Goal: Information Seeking & Learning: Learn about a topic

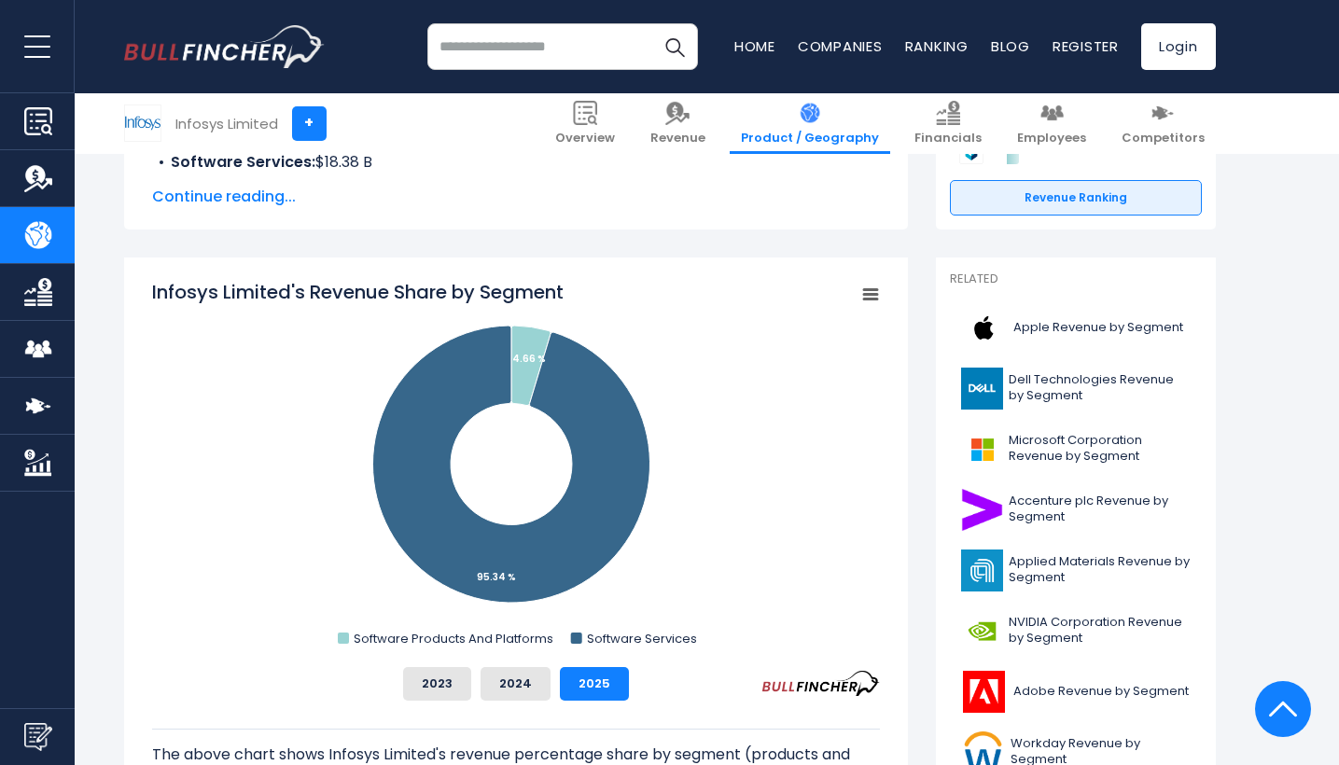
scroll to position [443, 0]
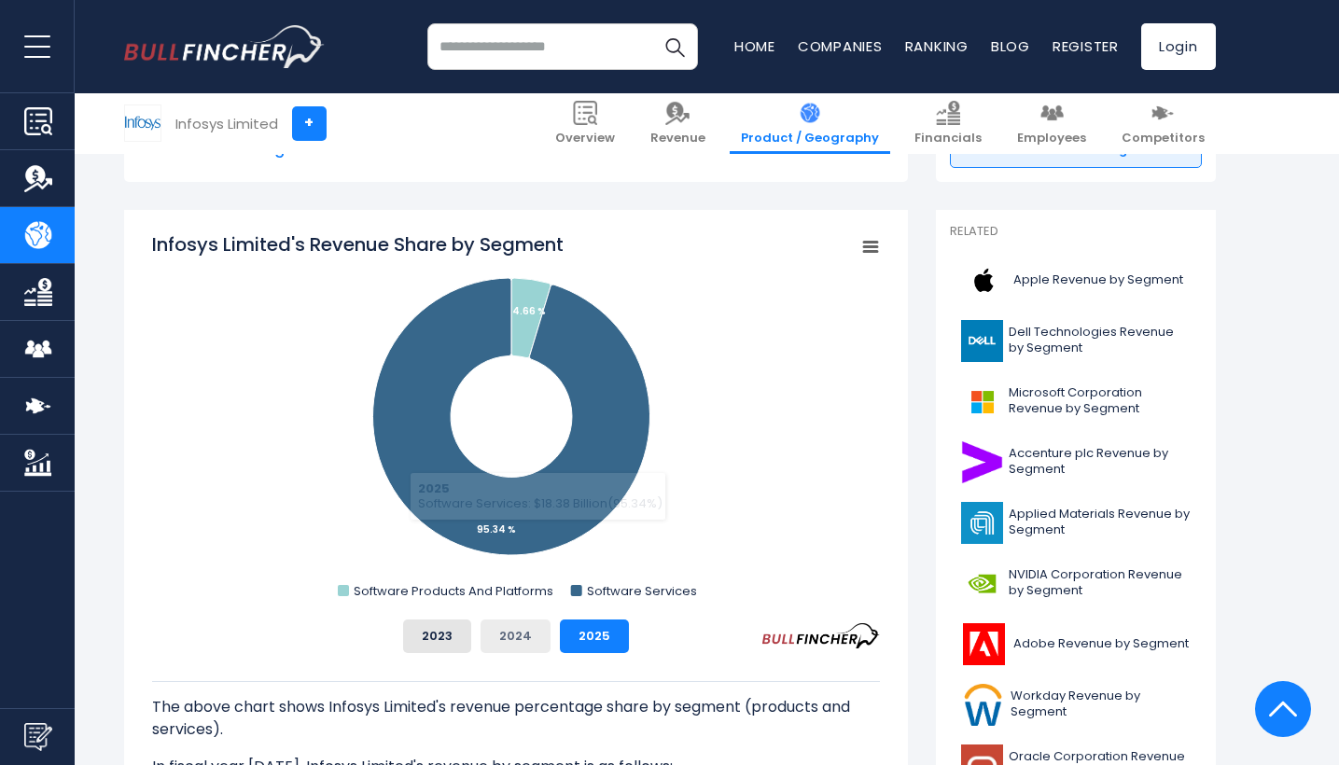
click at [513, 634] on button "2024" at bounding box center [515, 636] width 70 height 34
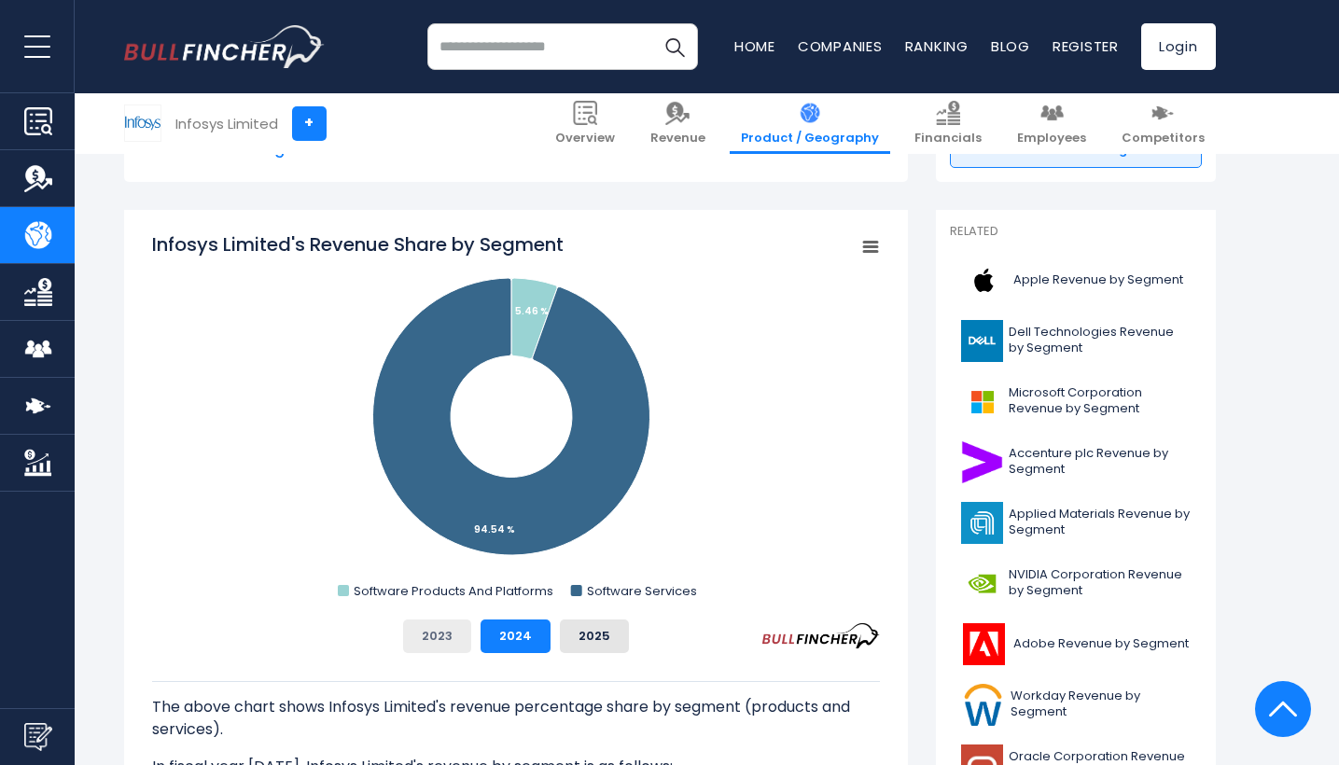
click at [459, 642] on button "2023" at bounding box center [437, 636] width 68 height 34
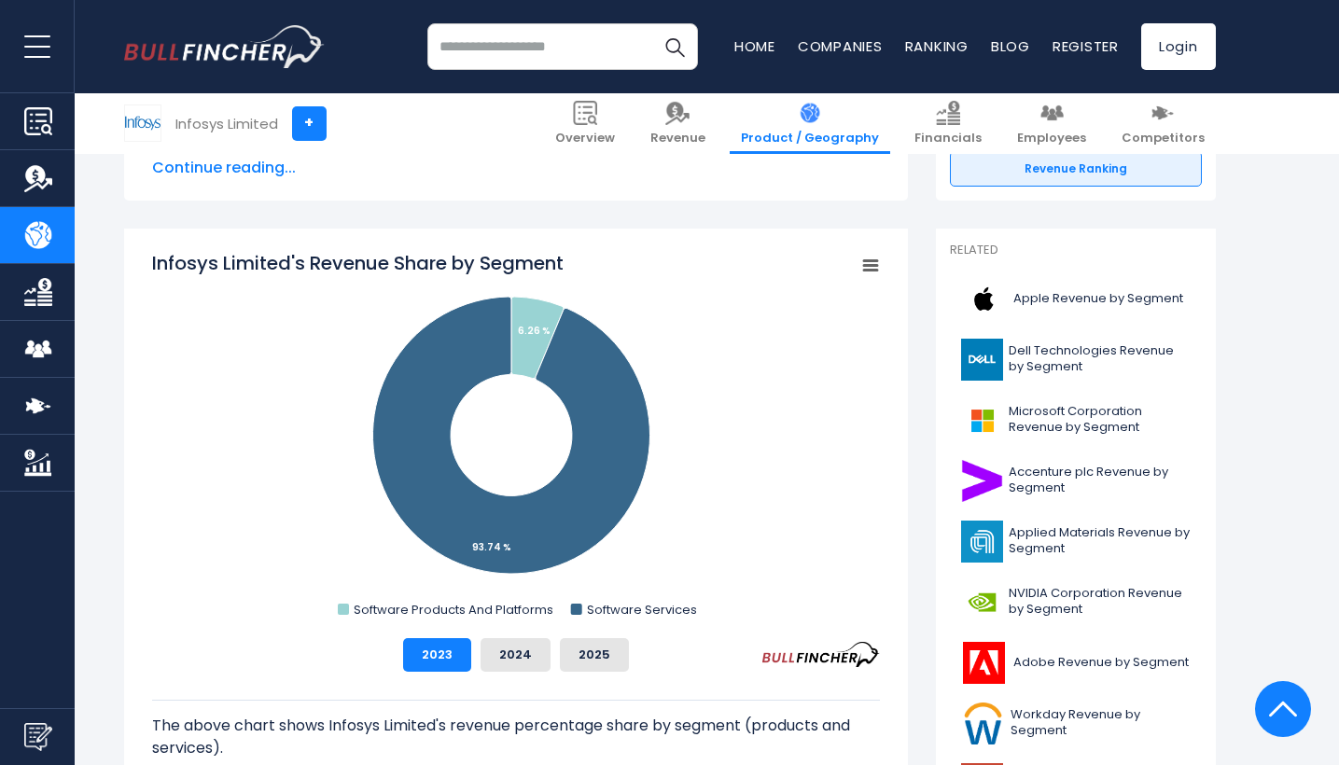
scroll to position [423, 0]
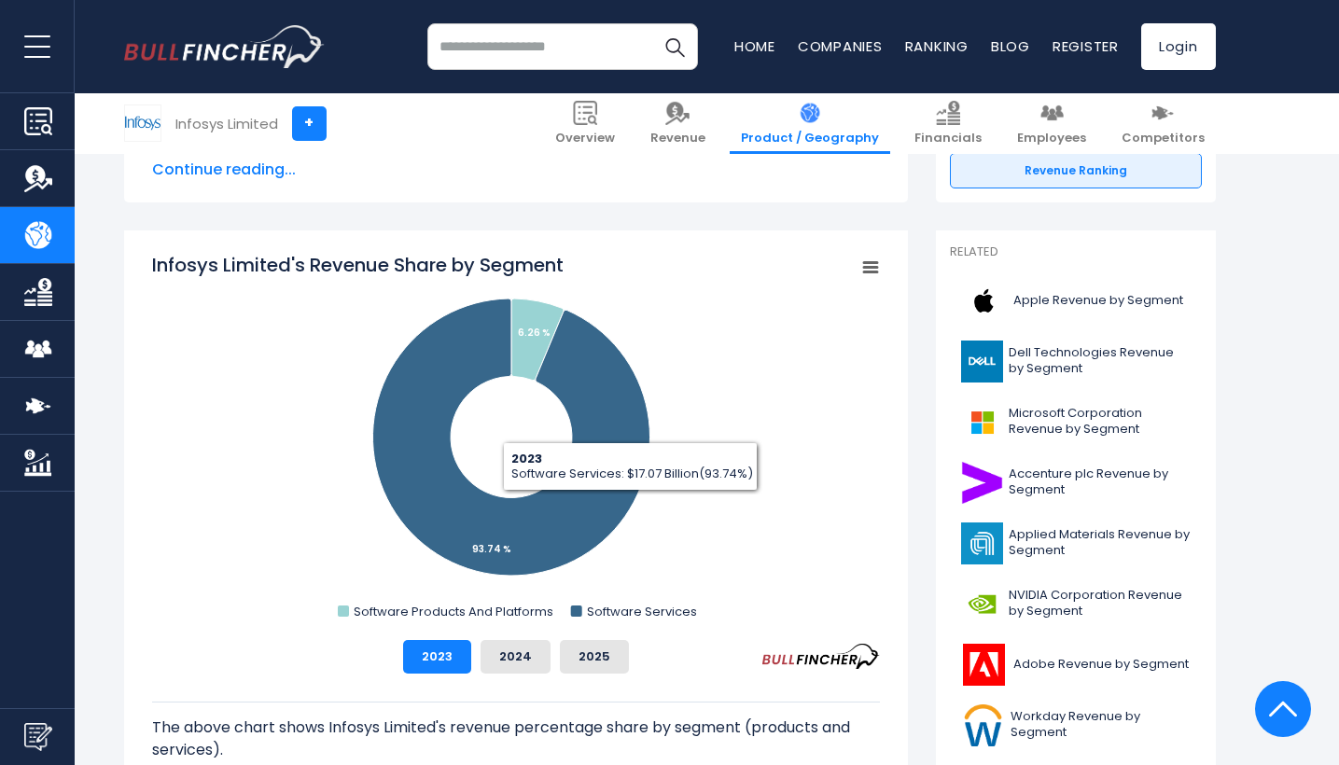
click at [871, 265] on rect "Infosys Limited's Revenue Share by Segment" at bounding box center [869, 268] width 26 height 26
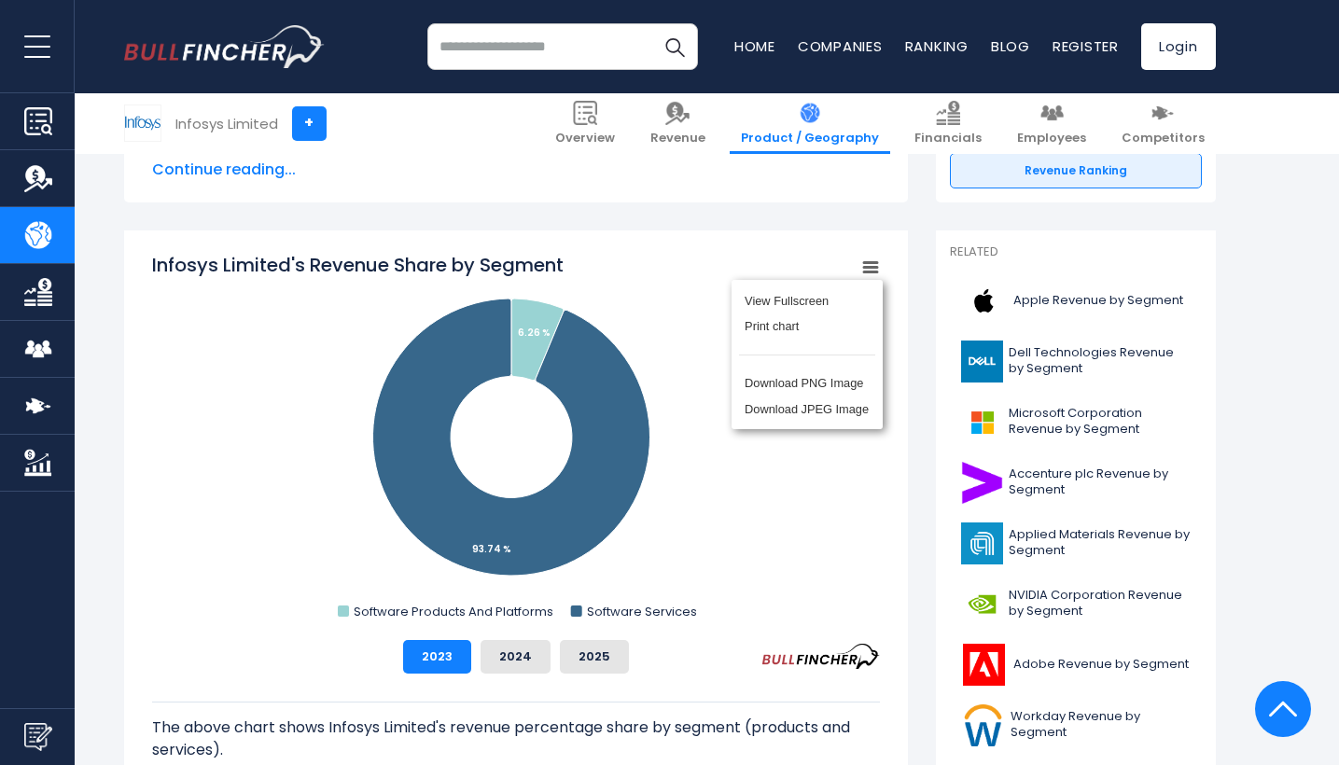
click at [870, 265] on div "View Fullscreen Print chart Download PNG Image Download JPEG Image" at bounding box center [806, 355] width 203 height 202
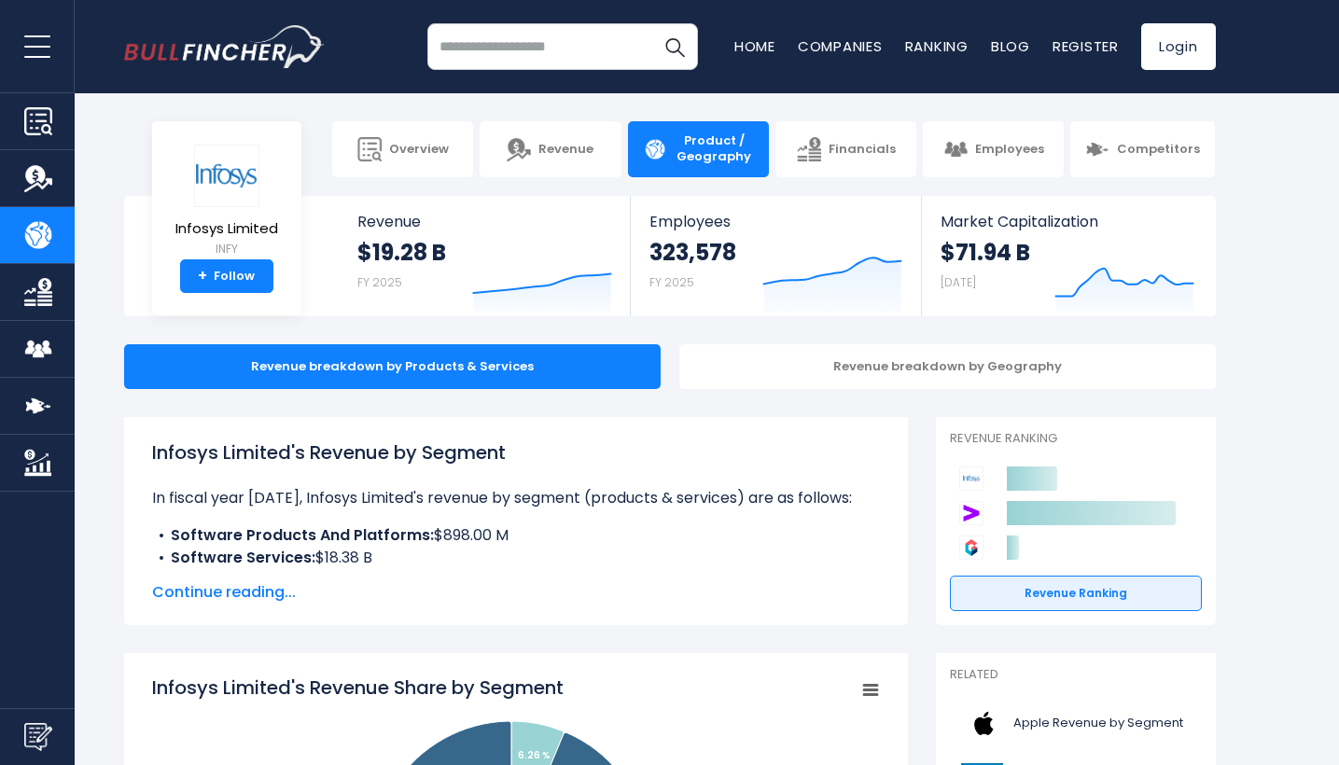
scroll to position [0, 0]
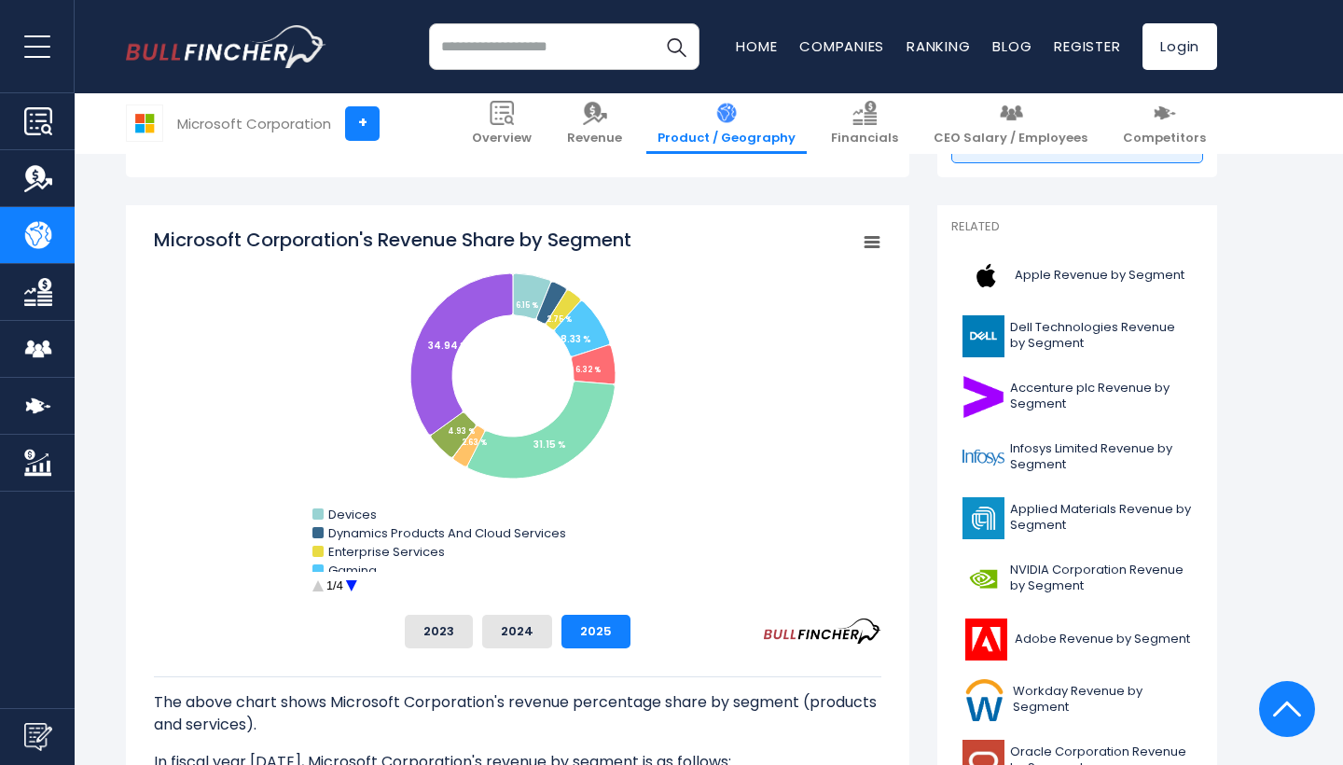
scroll to position [456, 0]
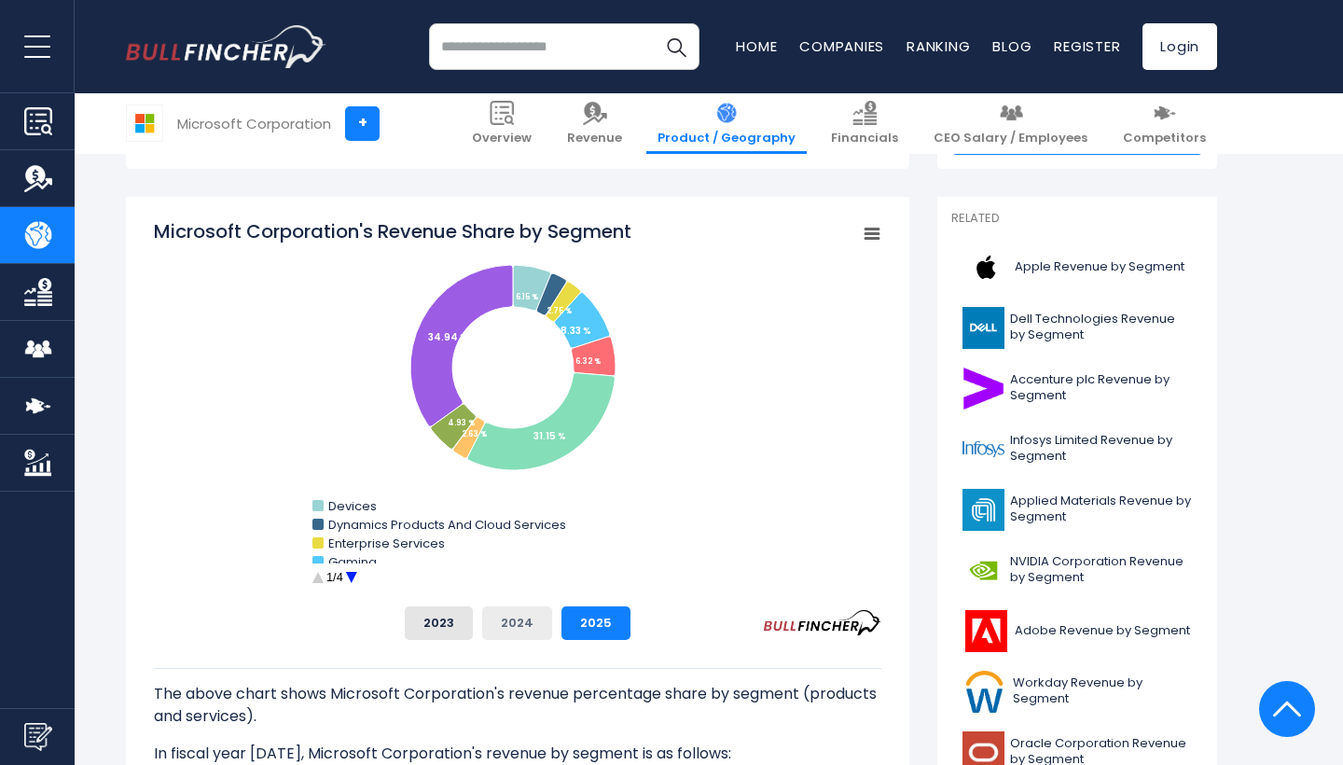
click at [521, 629] on button "2024" at bounding box center [517, 623] width 70 height 34
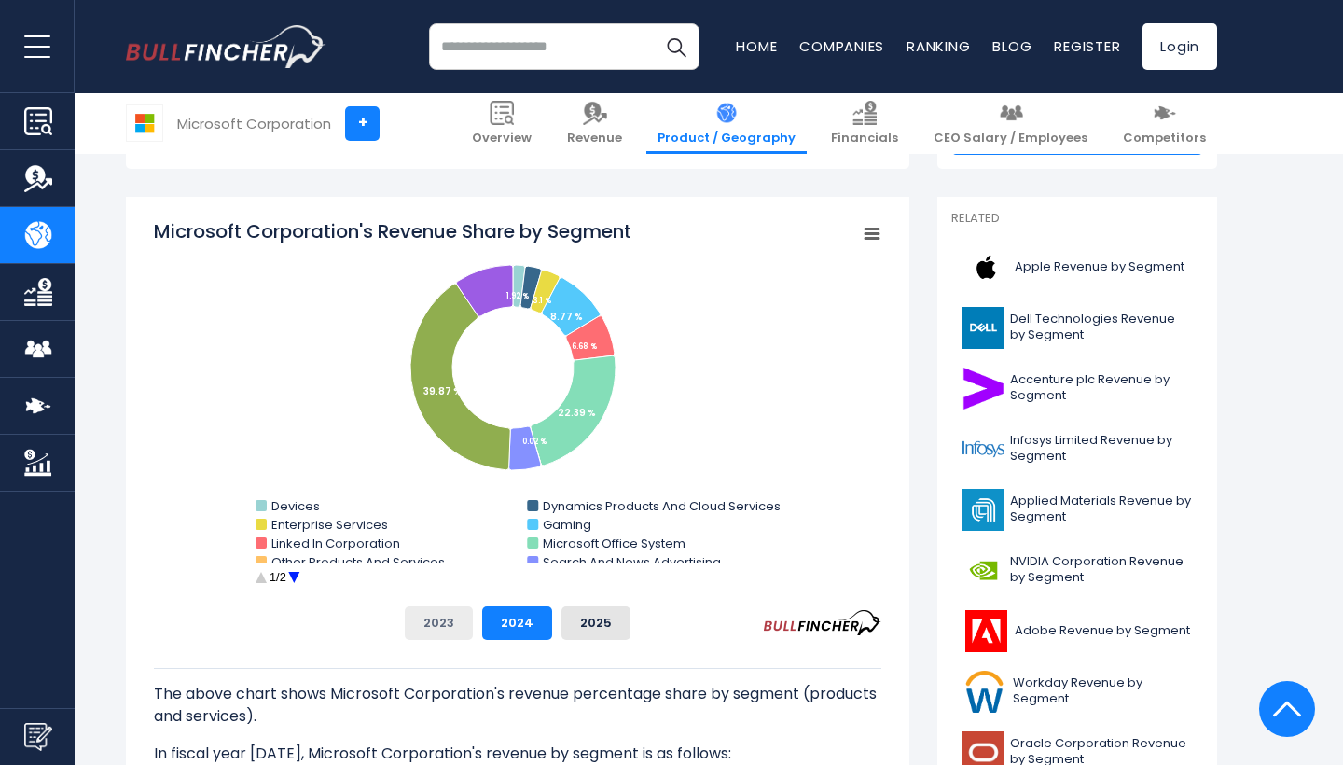
click at [421, 624] on button "2023" at bounding box center [439, 623] width 68 height 34
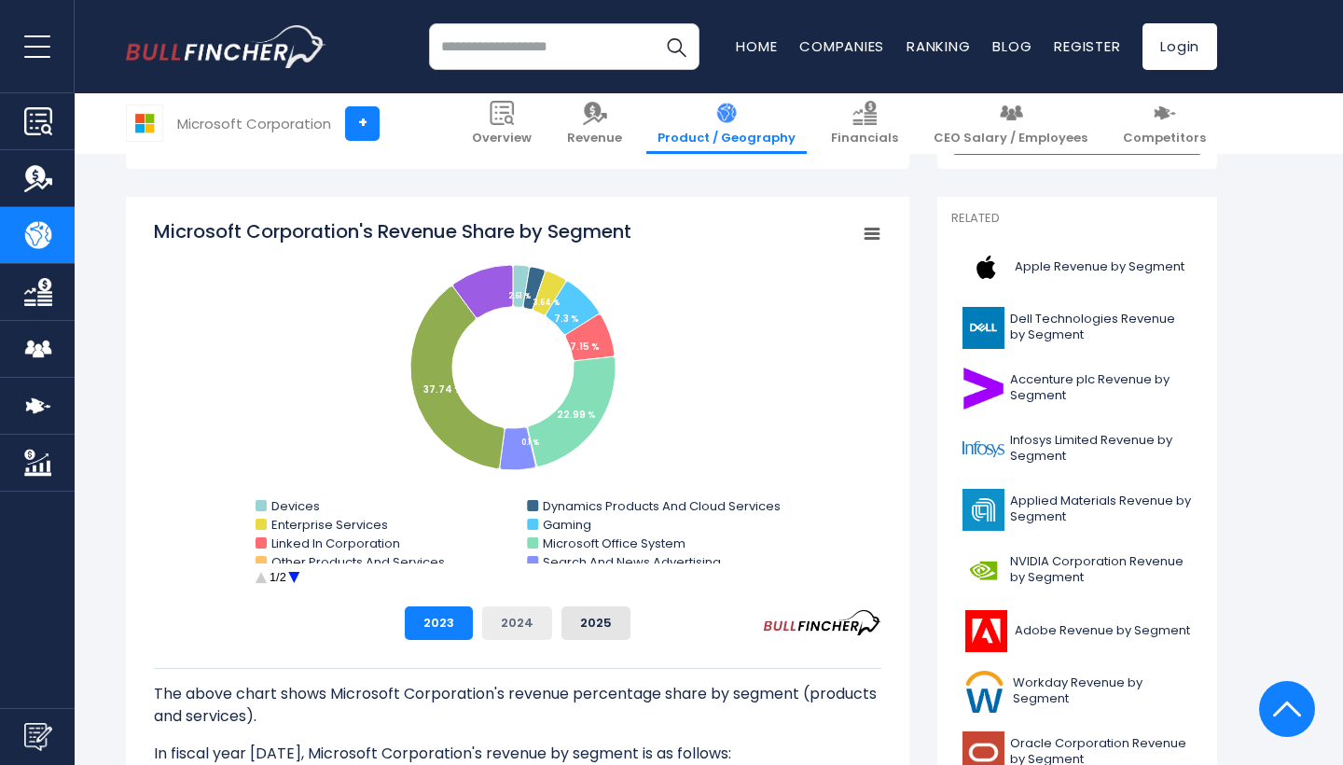
click at [512, 622] on button "2024" at bounding box center [517, 623] width 70 height 34
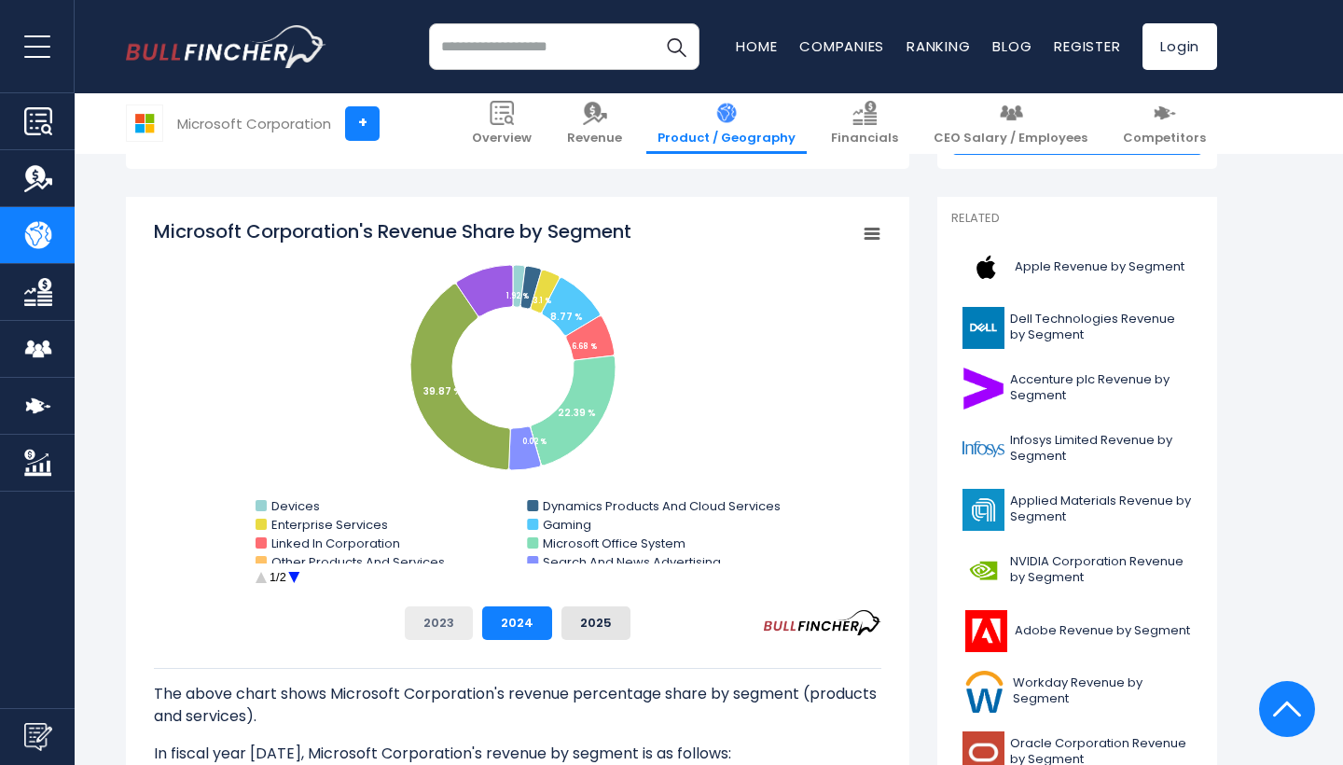
click at [423, 630] on button "2023" at bounding box center [439, 623] width 68 height 34
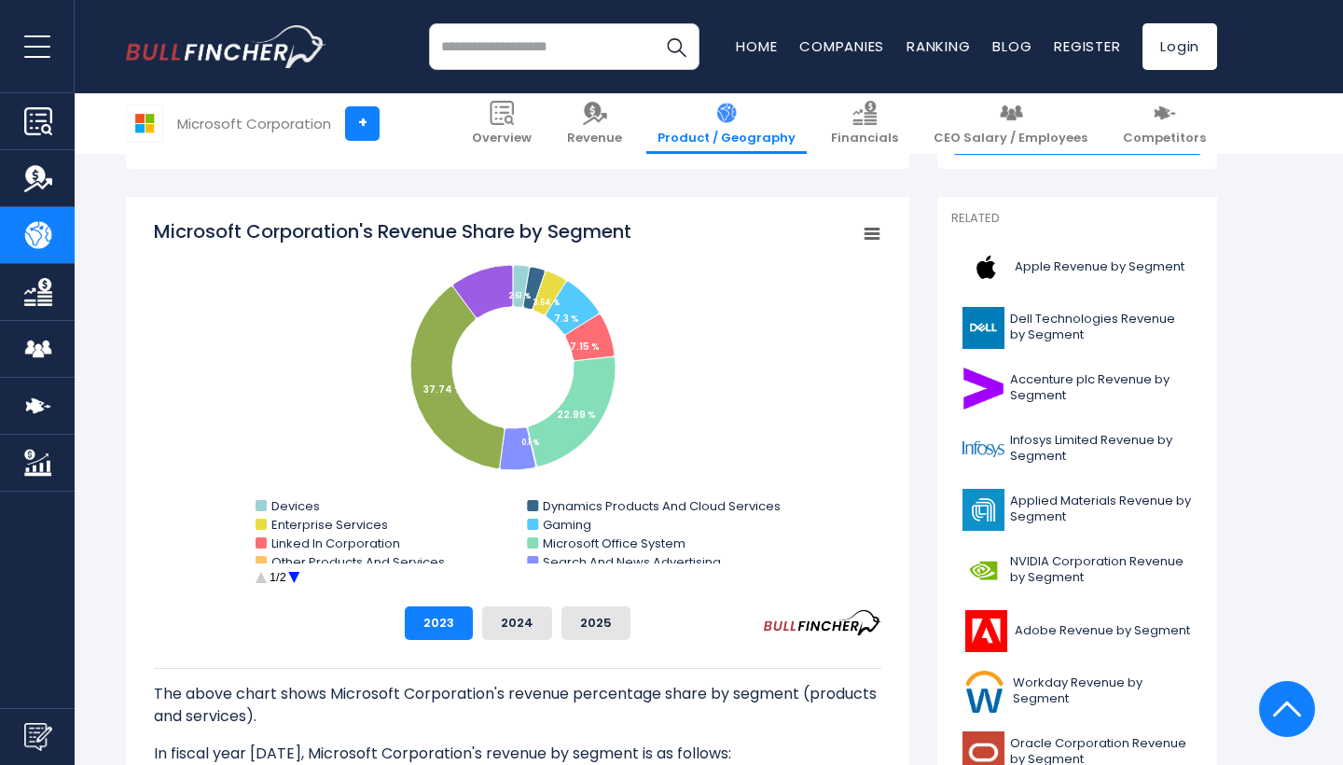
click at [285, 578] on circle "Microsoft Corporation's Revenue Share by Segment" at bounding box center [294, 577] width 29 height 29
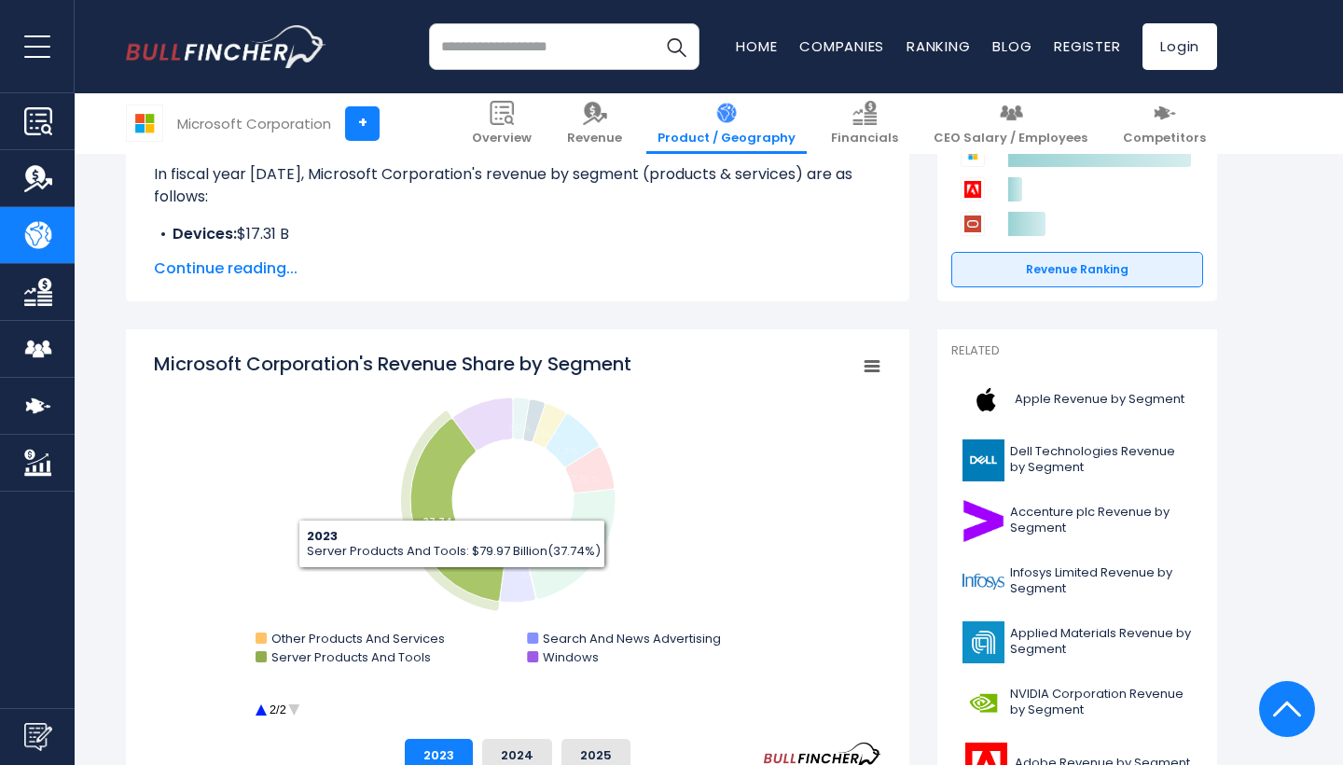
scroll to position [391, 0]
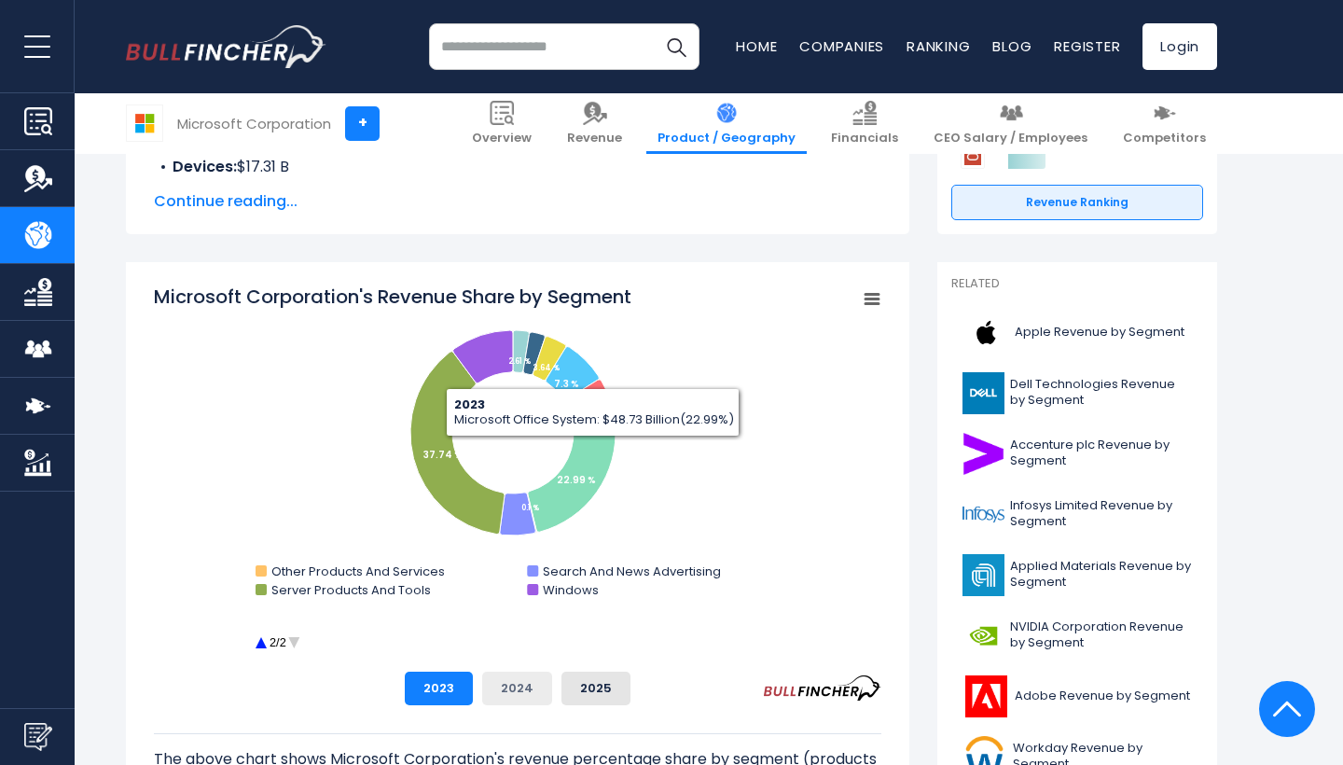
click at [523, 693] on button "2024" at bounding box center [517, 689] width 70 height 34
